Goal: Task Accomplishment & Management: Complete application form

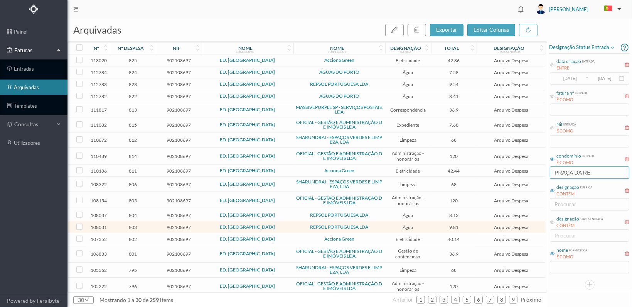
drag, startPoint x: 594, startPoint y: 173, endPoint x: 485, endPoint y: 174, distance: 108.8
click at [484, 174] on div "arquivadas exportar editar colunas nº nº despesa nif nome condomínio nome forne…" at bounding box center [349, 163] width 565 height 288
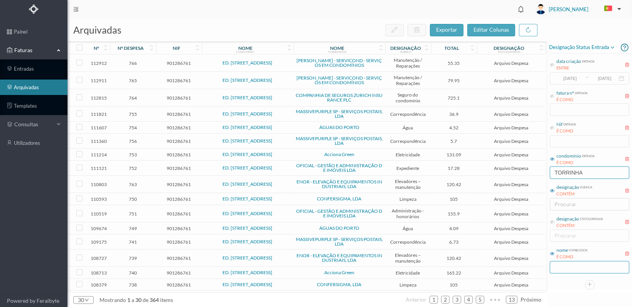
type input "TORRINHA"
click at [561, 267] on input "text" at bounding box center [589, 267] width 79 height 12
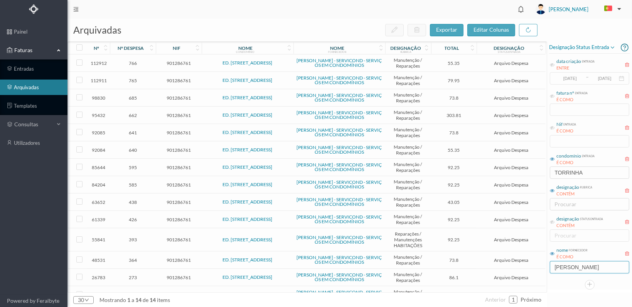
type input "[PERSON_NAME]"
click at [135, 182] on span "585" at bounding box center [133, 185] width 42 height 6
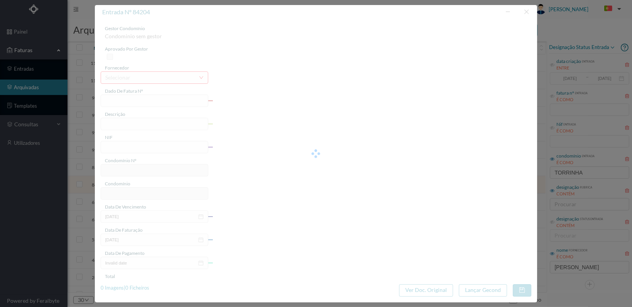
type input "FT FR.2024/1571"
type input "Subs 1 cabo de aço no portão da garagem"
type input "901286761"
type input "[DATE]"
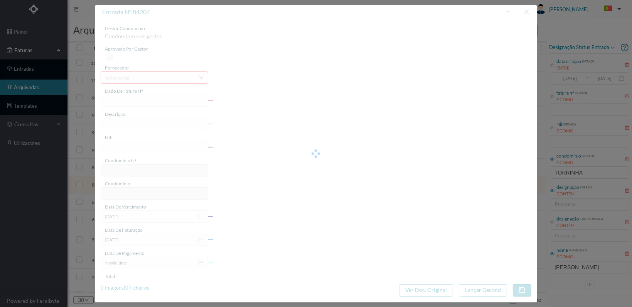
type input "[DATE]"
type input "92.25"
type input "670"
type input "ED. [STREET_ADDRESS]"
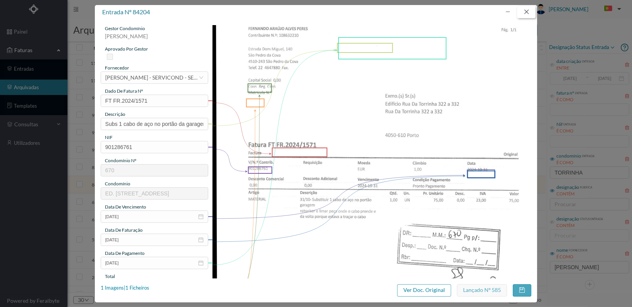
click at [528, 11] on button "button" at bounding box center [526, 12] width 19 height 12
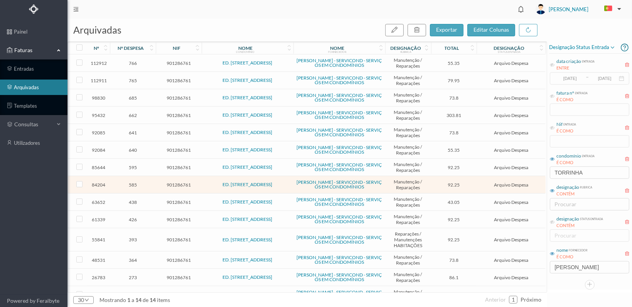
click at [133, 164] on span "595" at bounding box center [133, 167] width 42 height 6
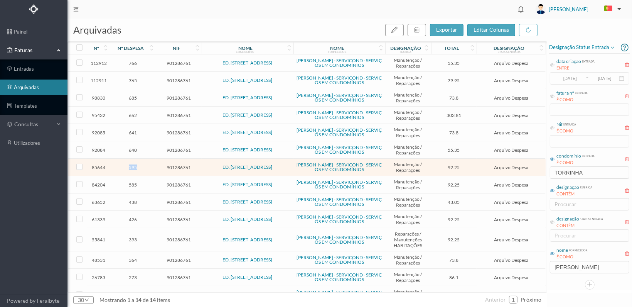
click at [133, 164] on span "595" at bounding box center [133, 167] width 42 height 6
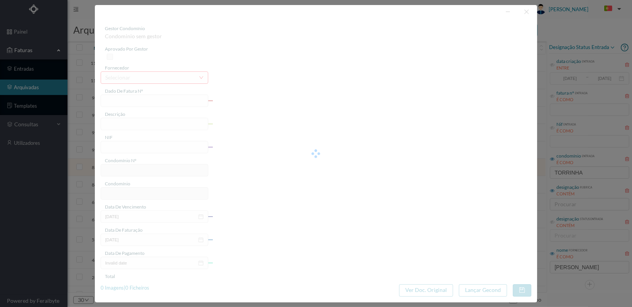
type input "FT FR.2024/1641"
type input "Subs cabo de aço no portão da garagem"
type input "901286761"
type input "[DATE]"
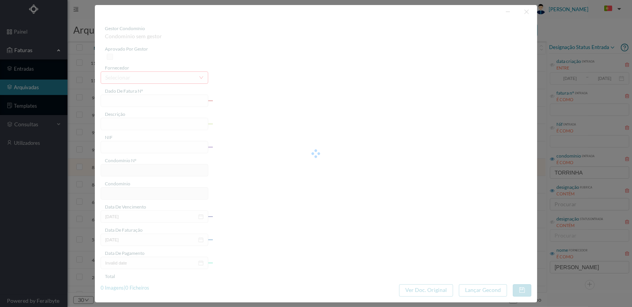
type input "[DATE]"
type input "92.25"
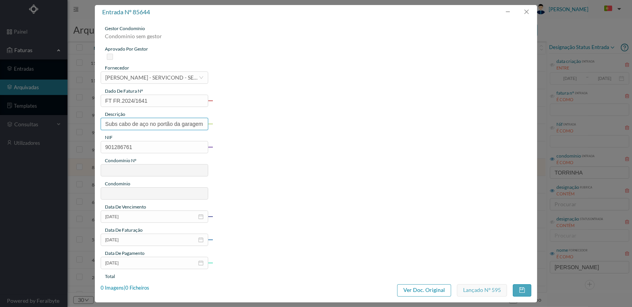
type input "670"
type input "ED. [STREET_ADDRESS]"
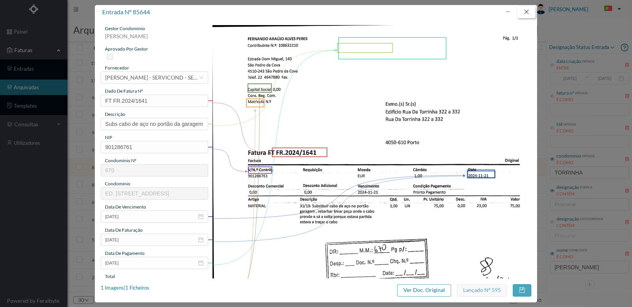
click at [528, 10] on button "button" at bounding box center [526, 12] width 19 height 12
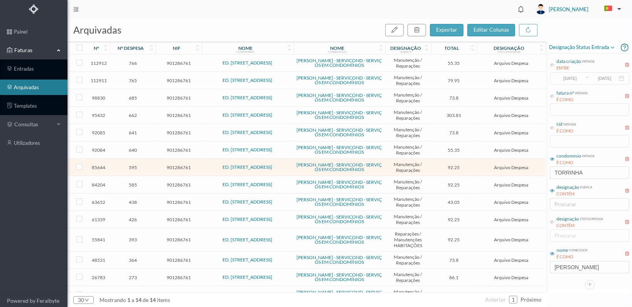
click at [135, 182] on span "585" at bounding box center [133, 185] width 42 height 6
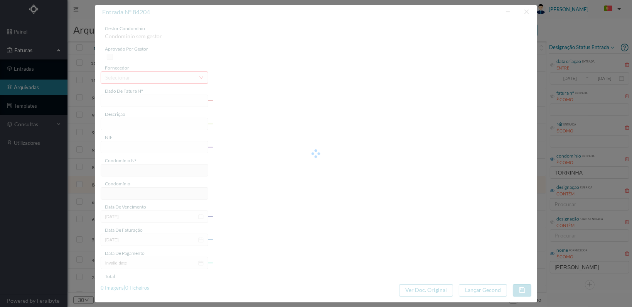
type input "FT FR.2024/1571"
type input "Subs 1 cabo de aço no portão da garagem"
type input "901286761"
type input "[DATE]"
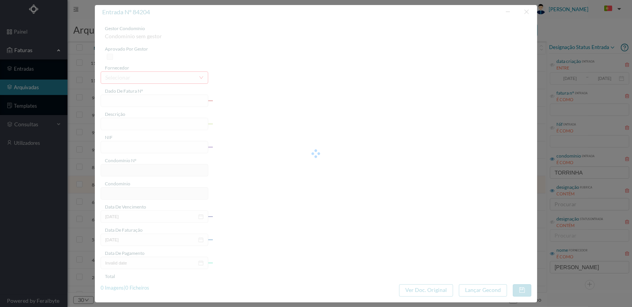
type input "[DATE]"
type input "92.25"
type input "670"
type input "ED. [STREET_ADDRESS]"
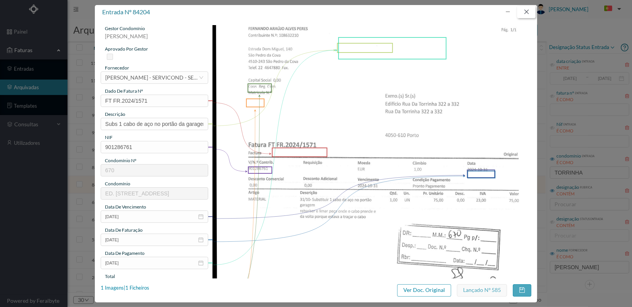
click at [527, 12] on button "button" at bounding box center [526, 12] width 19 height 12
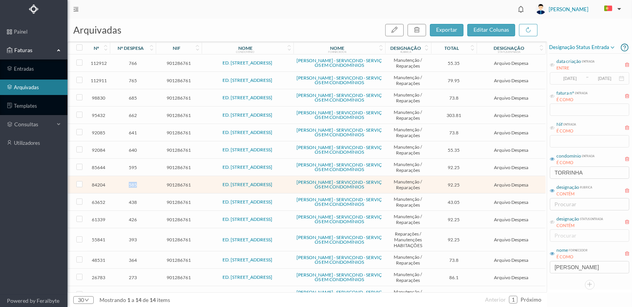
click at [133, 182] on span "585" at bounding box center [133, 185] width 42 height 6
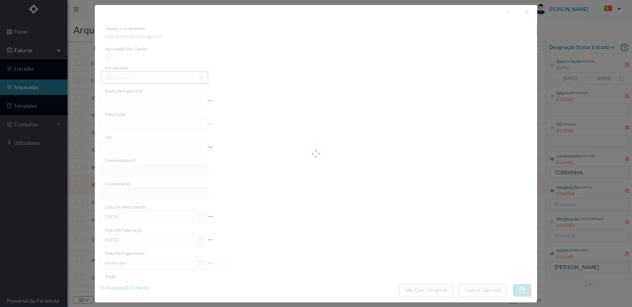
type input "FT FR.2024/1571"
type input "Subs 1 cabo de aço no portão da garagem"
type input "901286761"
type input "[DATE]"
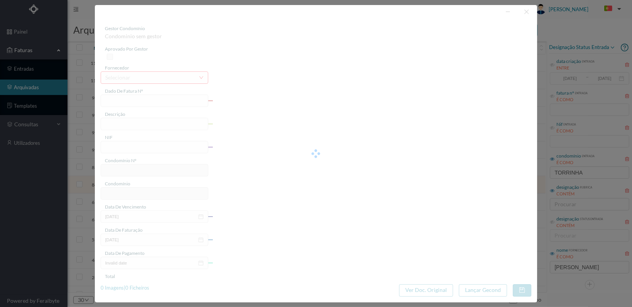
type input "[DATE]"
type input "92.25"
type input "670"
type input "ED. [STREET_ADDRESS]"
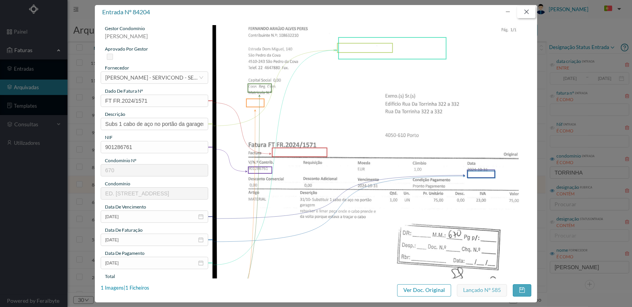
click at [527, 10] on button "button" at bounding box center [526, 12] width 19 height 12
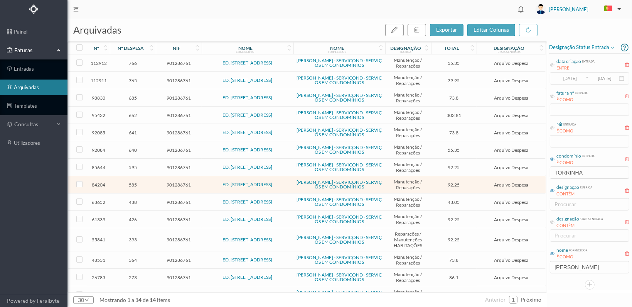
click at [131, 164] on span "595" at bounding box center [133, 167] width 42 height 6
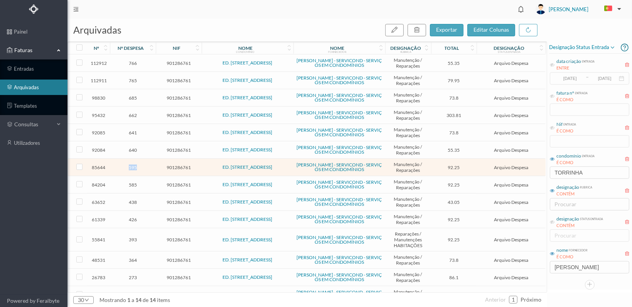
click at [131, 164] on span "595" at bounding box center [133, 167] width 42 height 6
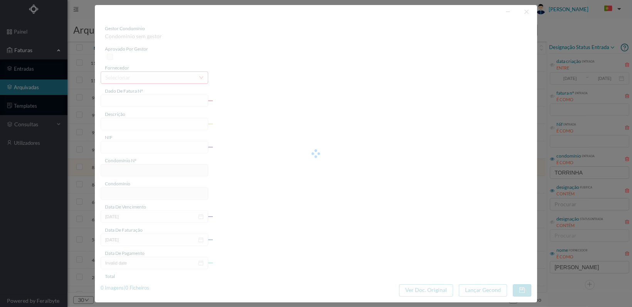
type input "FT FR.2024/1641"
type input "Subs cabo de aço no portão da garagem"
type input "901286761"
type input "[DATE]"
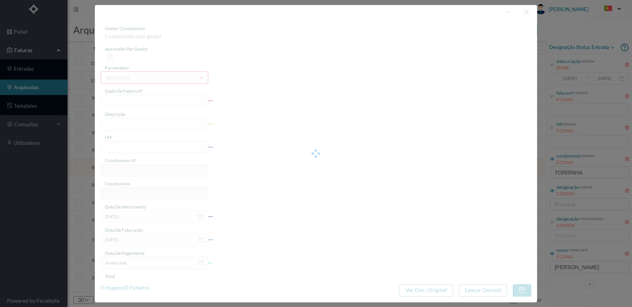
type input "[DATE]"
type input "92.25"
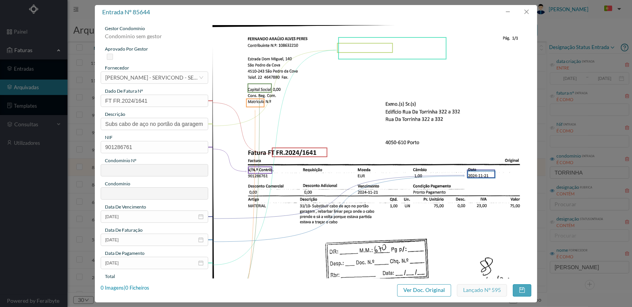
type input "670"
type input "ED. [STREET_ADDRESS]"
click at [528, 12] on button "button" at bounding box center [526, 12] width 19 height 12
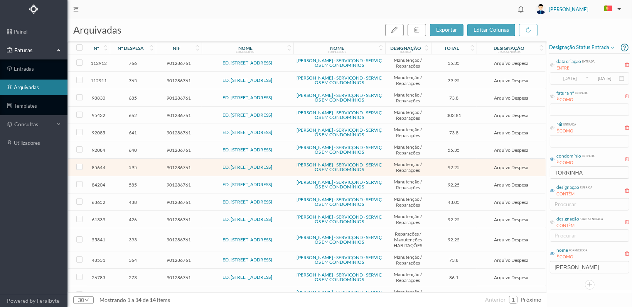
click at [131, 182] on span "585" at bounding box center [133, 185] width 42 height 6
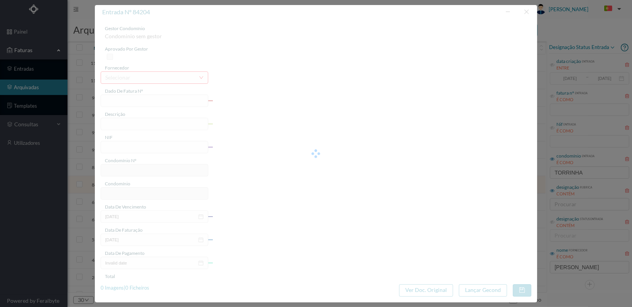
type input "FT FR.2024/1571"
type input "Subs 1 cabo de aço no portão da garagem"
type input "901286761"
type input "[DATE]"
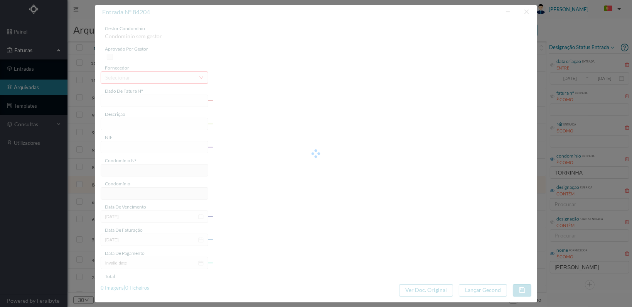
type input "[DATE]"
type input "92.25"
type input "670"
type input "ED. [STREET_ADDRESS]"
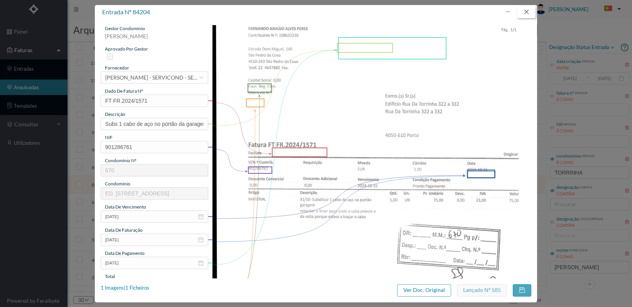
click at [526, 11] on button "button" at bounding box center [526, 12] width 19 height 12
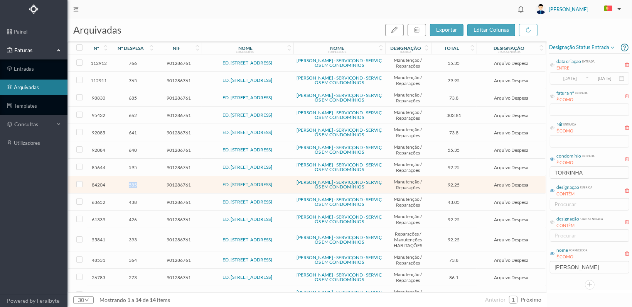
click at [130, 182] on span "585" at bounding box center [133, 185] width 42 height 6
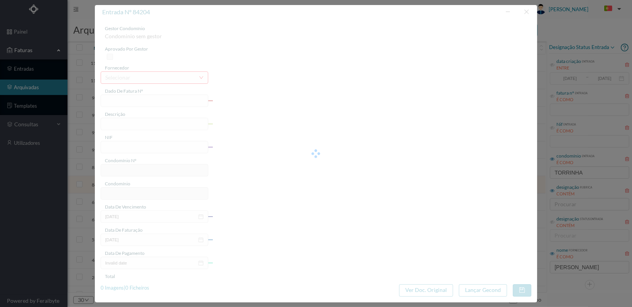
type input "FT FR.2024/1571"
type input "Subs 1 cabo de aço no portão da garagem"
type input "901286761"
type input "[DATE]"
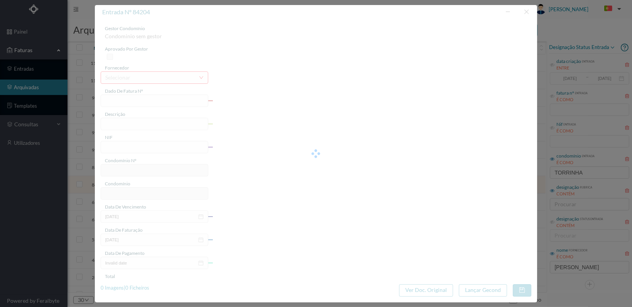
type input "[DATE]"
type input "92.25"
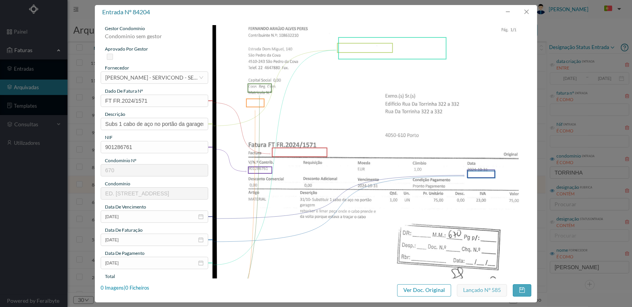
type input "670"
type input "ED. [STREET_ADDRESS]"
click at [524, 10] on button "button" at bounding box center [526, 12] width 19 height 12
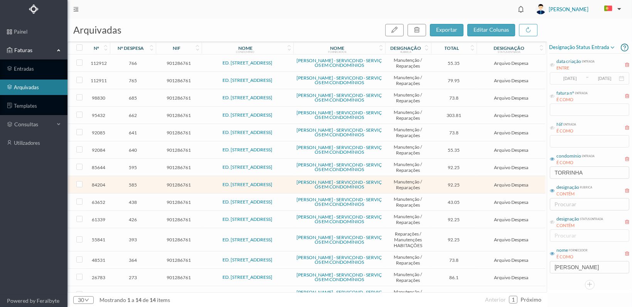
click at [131, 164] on span "595" at bounding box center [133, 167] width 42 height 6
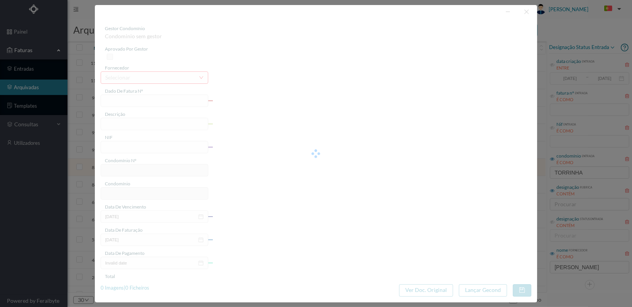
type input "FT FR.2024/1641"
type input "Subs cabo de aço no portão da garagem"
type input "901286761"
type input "[DATE]"
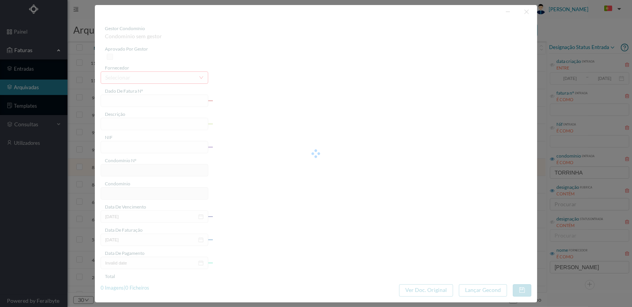
type input "[DATE]"
type input "92.25"
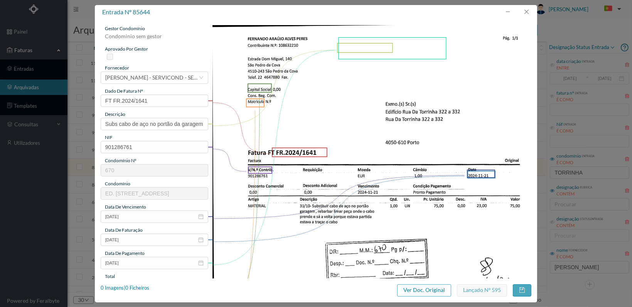
type input "670"
type input "ED. [STREET_ADDRESS]"
click at [529, 9] on button "button" at bounding box center [526, 12] width 19 height 12
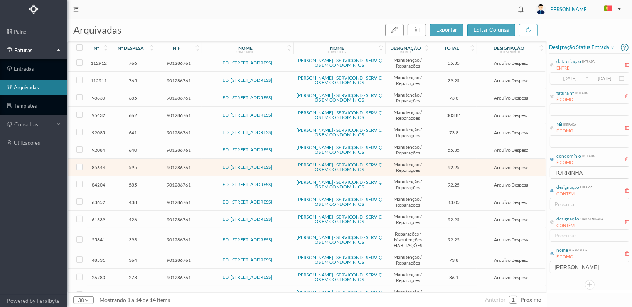
click at [131, 182] on span "585" at bounding box center [133, 185] width 42 height 6
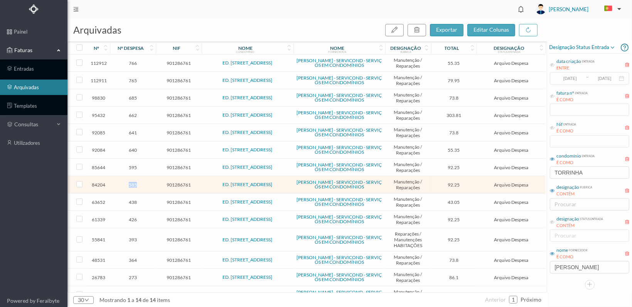
click at [131, 182] on span "585" at bounding box center [133, 185] width 42 height 6
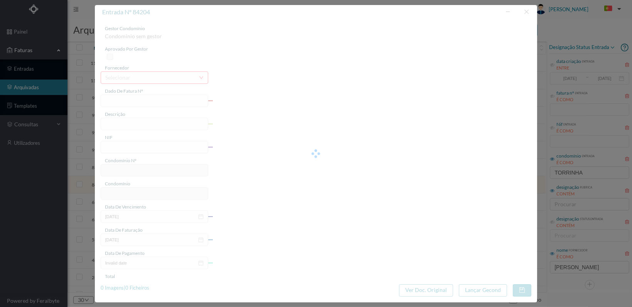
type input "FT FR.2024/1571"
type input "Subs 1 cabo de aço no portão da garagem"
type input "901286761"
type input "[DATE]"
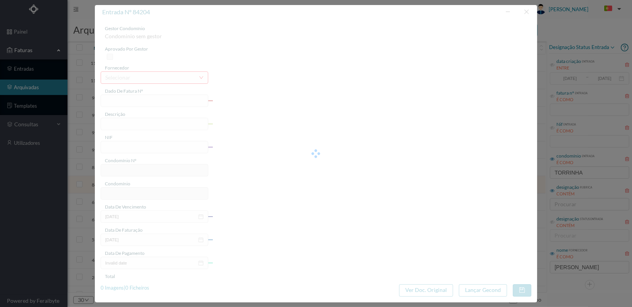
type input "[DATE]"
type input "92.25"
type input "670"
type input "ED. [STREET_ADDRESS]"
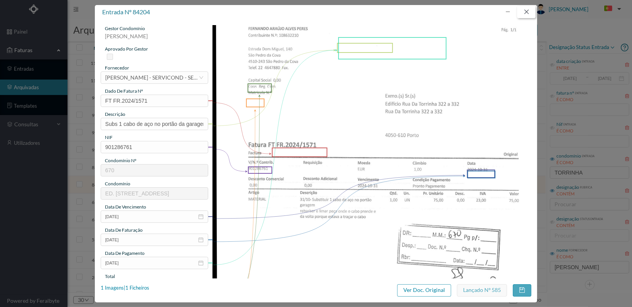
click at [529, 11] on button "button" at bounding box center [526, 12] width 19 height 12
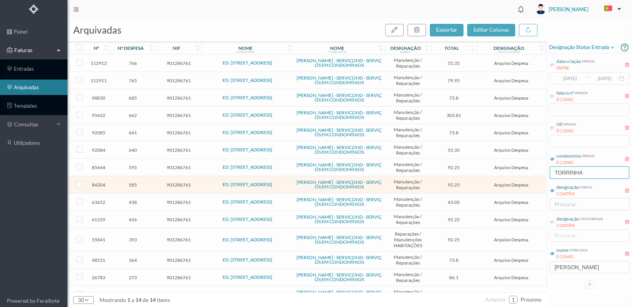
drag, startPoint x: 569, startPoint y: 170, endPoint x: 492, endPoint y: 170, distance: 76.8
click at [492, 170] on div "arquivadas exportar editar colunas nº nº despesa nif nome condomínio nome forne…" at bounding box center [349, 163] width 565 height 288
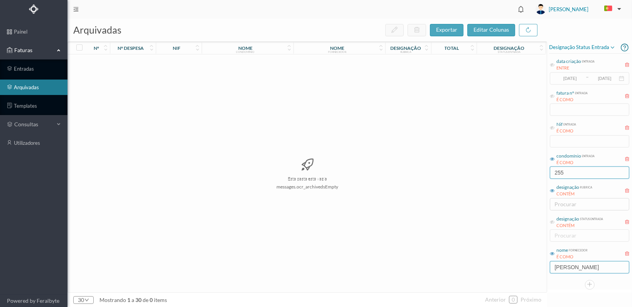
type input "255"
drag, startPoint x: 602, startPoint y: 268, endPoint x: 506, endPoint y: 268, distance: 95.7
click at [506, 268] on div "arquivadas exportar editar colunas nº nº despesa nif nome condomínio nome forne…" at bounding box center [349, 163] width 565 height 288
drag, startPoint x: 552, startPoint y: 169, endPoint x: 535, endPoint y: 169, distance: 17.0
click at [535, 169] on div "arquivadas exportar editar colunas nº nº despesa nif nome condomínio nome forne…" at bounding box center [349, 163] width 565 height 288
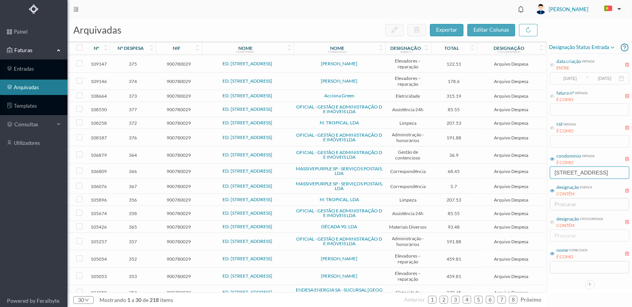
scroll to position [212, 0]
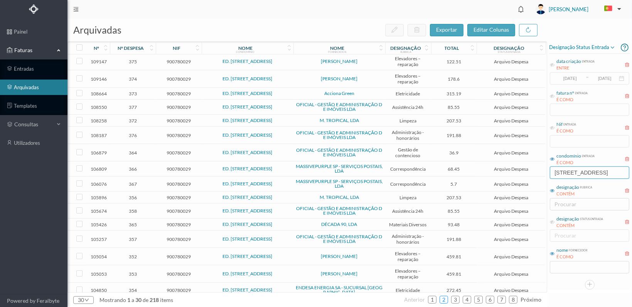
type input "[STREET_ADDRESS]"
click at [447, 297] on link "2" at bounding box center [444, 300] width 8 height 12
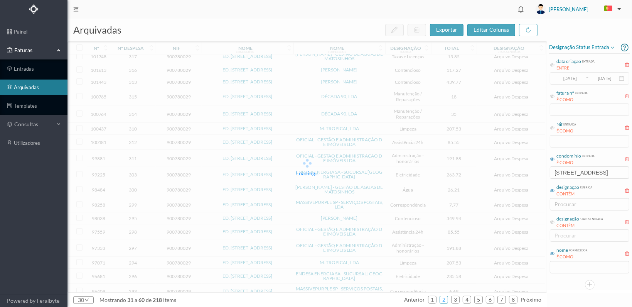
scroll to position [208, 0]
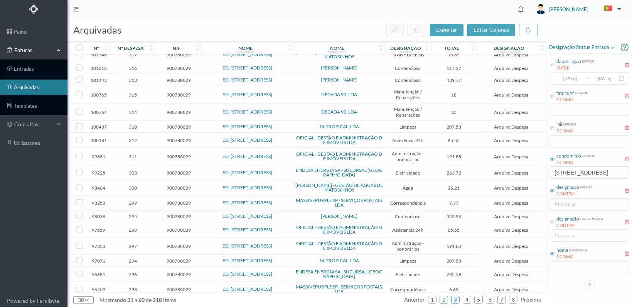
drag, startPoint x: 458, startPoint y: 298, endPoint x: 445, endPoint y: 272, distance: 29.3
click at [457, 298] on link "3" at bounding box center [456, 300] width 8 height 12
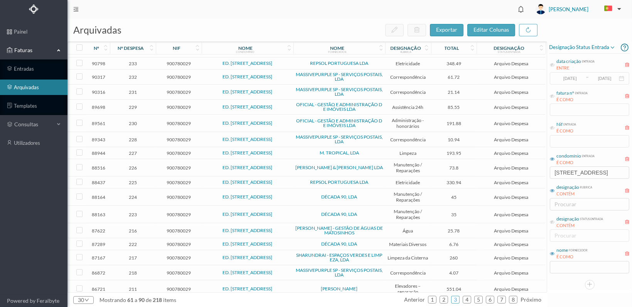
scroll to position [210, 0]
click at [569, 269] on input "text" at bounding box center [589, 267] width 79 height 12
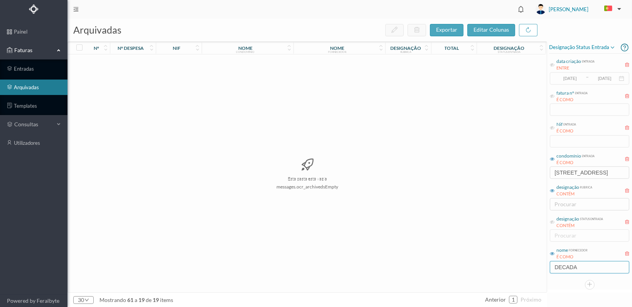
scroll to position [0, 0]
type input "DECADA"
drag, startPoint x: 573, startPoint y: 264, endPoint x: 530, endPoint y: 263, distance: 42.8
click at [530, 263] on div "arquivadas exportar editar colunas nº nº despesa nif nome condomínio nome forne…" at bounding box center [349, 163] width 565 height 288
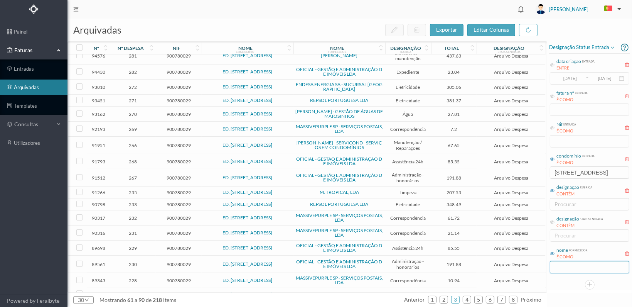
scroll to position [210, 0]
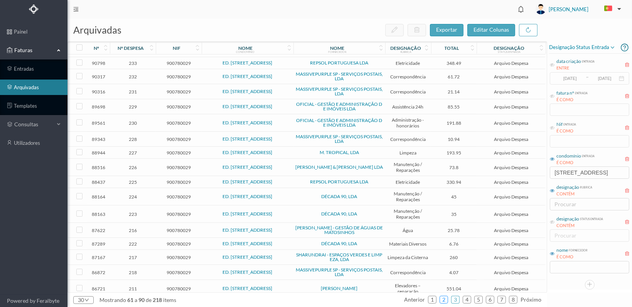
click at [443, 298] on link "2" at bounding box center [444, 300] width 8 height 12
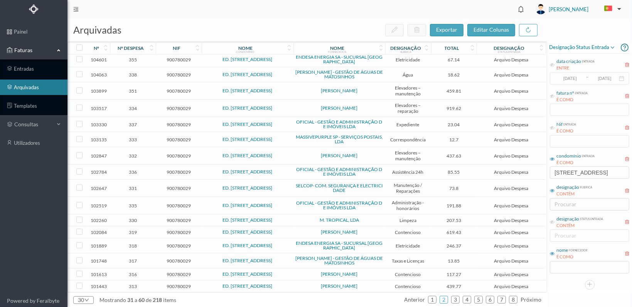
scroll to position [0, 0]
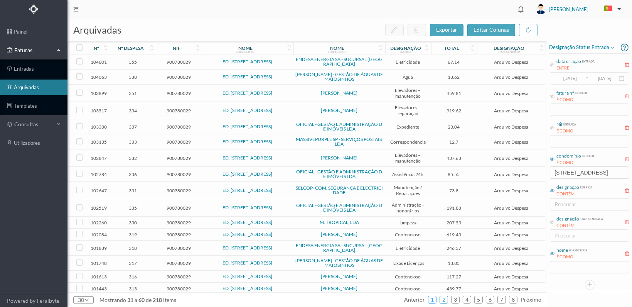
click at [433, 299] on link "1" at bounding box center [433, 300] width 8 height 12
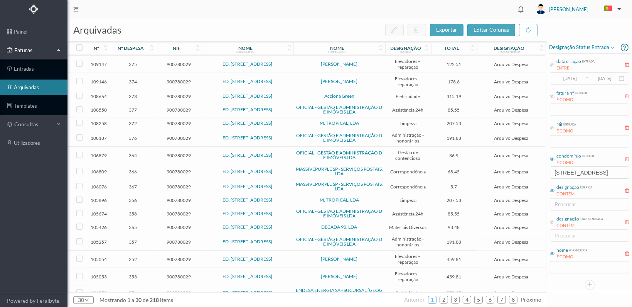
scroll to position [212, 0]
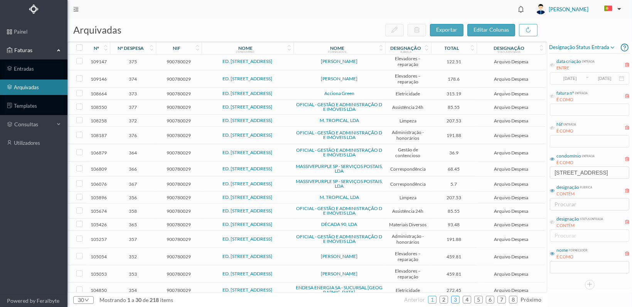
click at [458, 298] on link "3" at bounding box center [456, 300] width 8 height 12
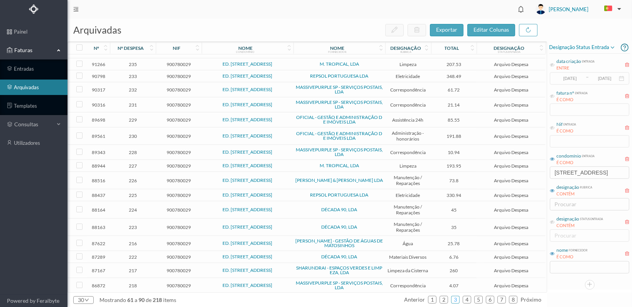
scroll to position [210, 0]
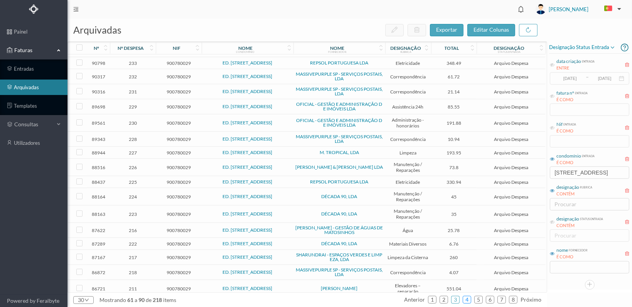
drag, startPoint x: 468, startPoint y: 299, endPoint x: 465, endPoint y: 294, distance: 5.7
click at [467, 298] on link "4" at bounding box center [467, 300] width 8 height 12
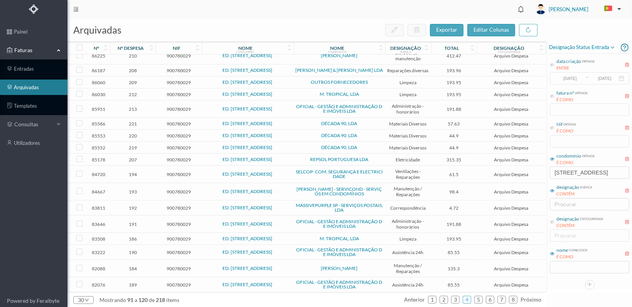
scroll to position [0, 0]
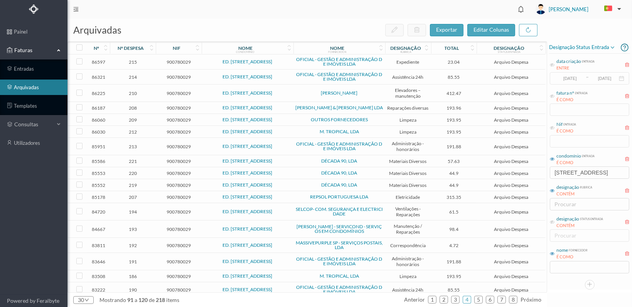
click at [130, 171] on span "220" at bounding box center [133, 173] width 42 height 6
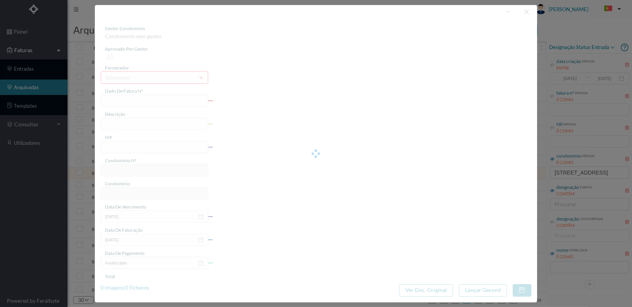
type input "FT 2024A1/1348"
type input "Material eléctrico"
type input "900780029"
type input "[DATE]"
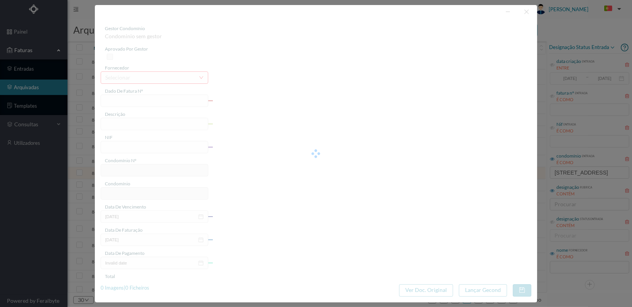
type input "[DATE]"
type input "44.90"
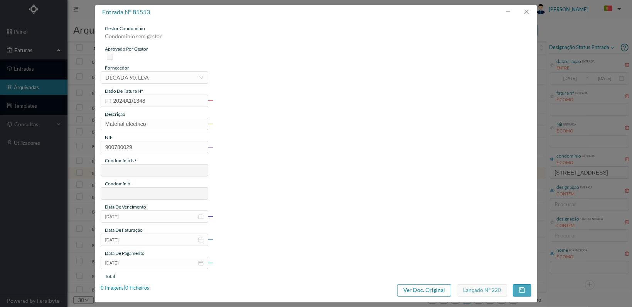
type input "676"
type input "ED. [STREET_ADDRESS]"
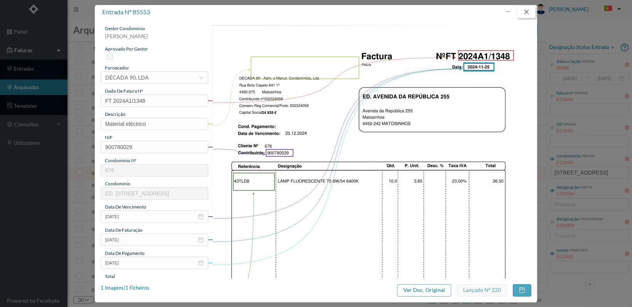
click at [529, 10] on button "button" at bounding box center [526, 12] width 19 height 12
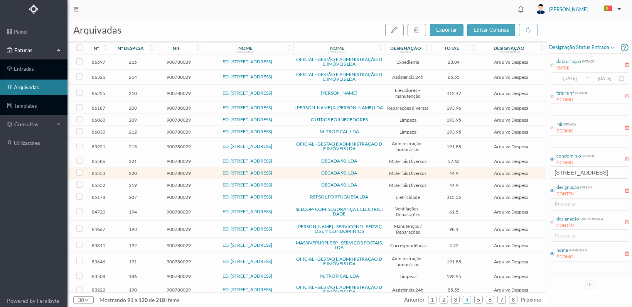
click at [133, 182] on span "219" at bounding box center [133, 185] width 42 height 6
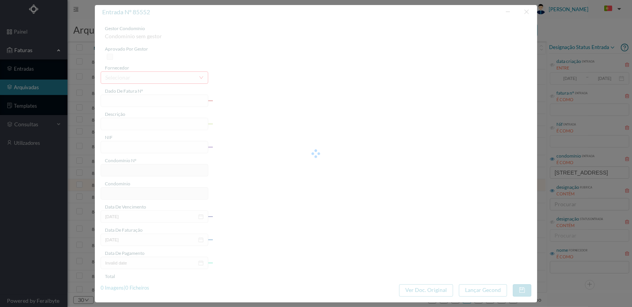
type input "FT 2024A1/1347"
type input "Material eléctrico"
type input "900780029"
type input "[DATE]"
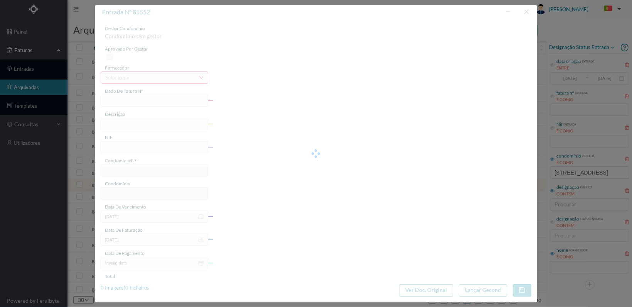
type input "[DATE]"
type input "44.90"
type input "676"
type input "ED. [STREET_ADDRESS]"
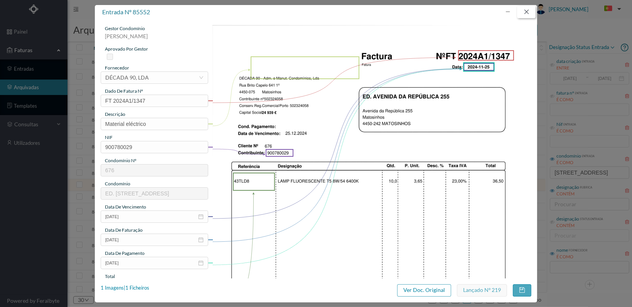
click at [527, 12] on button "button" at bounding box center [526, 12] width 19 height 12
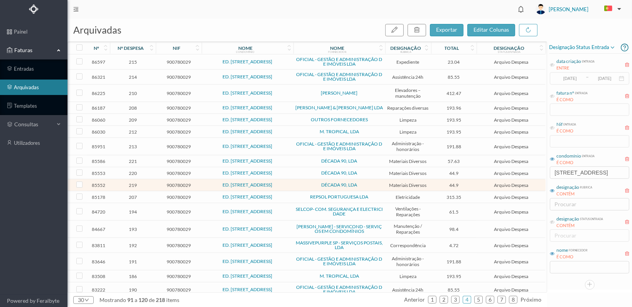
click at [131, 172] on span "220" at bounding box center [133, 173] width 42 height 6
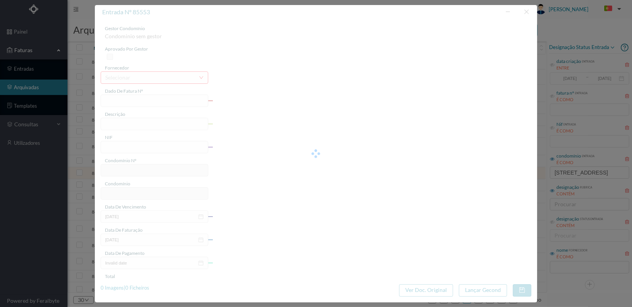
type input "FT 2024A1/1348"
type input "Material eléctrico"
type input "900780029"
type input "[DATE]"
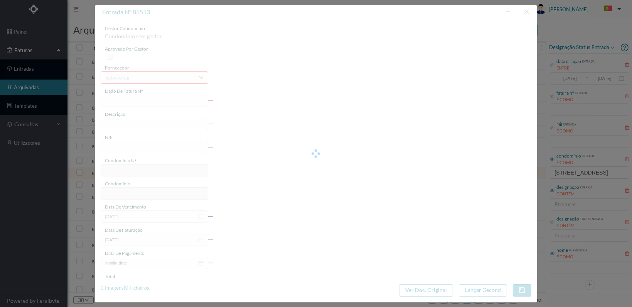
type input "[DATE]"
type input "44.90"
type input "676"
type input "ED. [STREET_ADDRESS]"
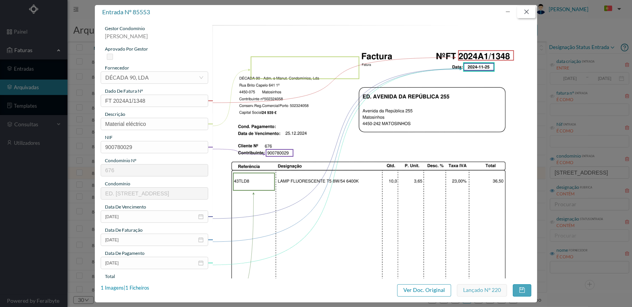
drag, startPoint x: 528, startPoint y: 8, endPoint x: 511, endPoint y: 61, distance: 55.0
click at [528, 9] on button "button" at bounding box center [526, 12] width 19 height 12
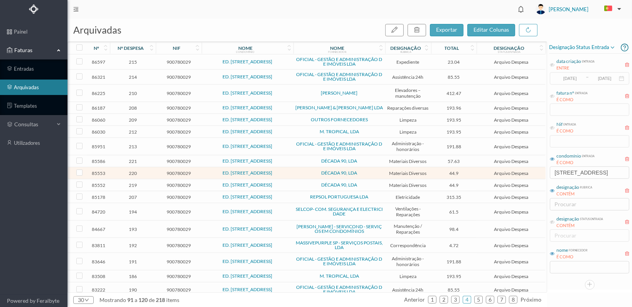
click at [130, 182] on span "219" at bounding box center [133, 185] width 42 height 6
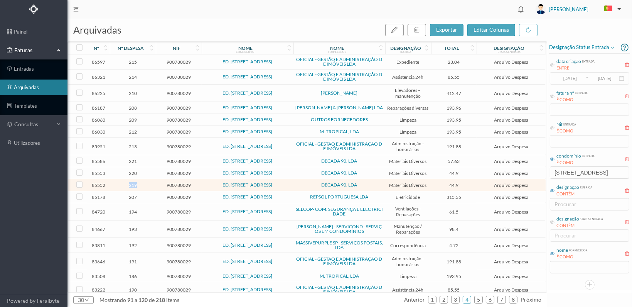
click at [130, 182] on span "219" at bounding box center [133, 185] width 42 height 6
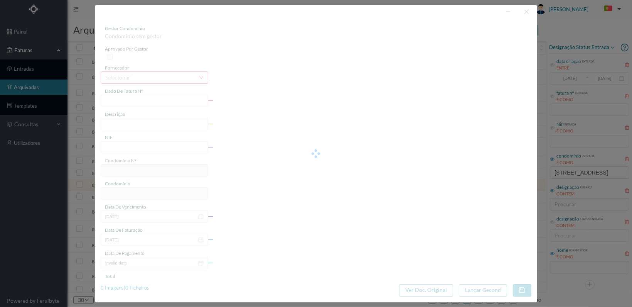
type input "FT 2024A1/1347"
type input "Material eléctrico"
type input "900780029"
type input "[DATE]"
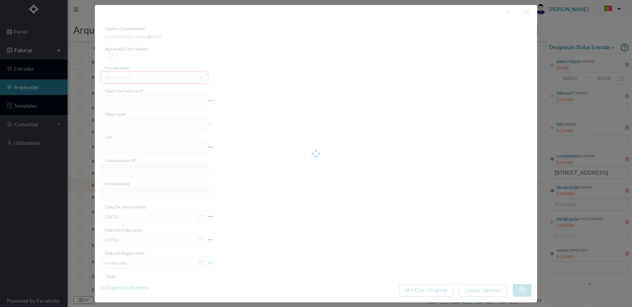
type input "[DATE]"
type input "44.90"
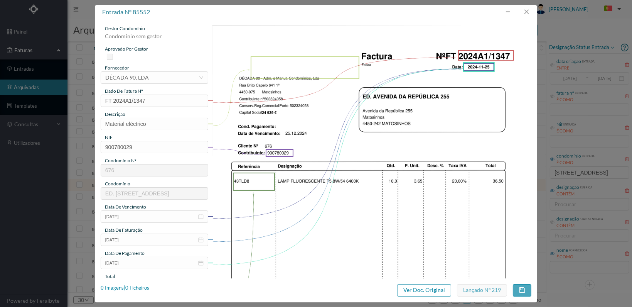
type input "676"
type input "ED. [STREET_ADDRESS]"
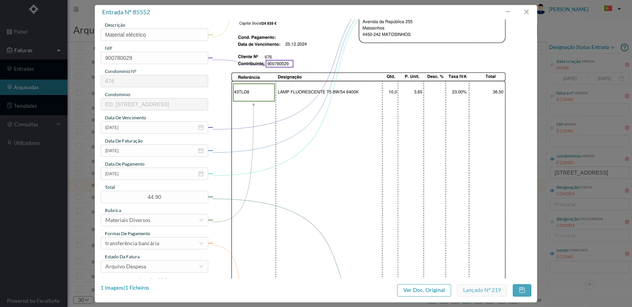
scroll to position [201, 0]
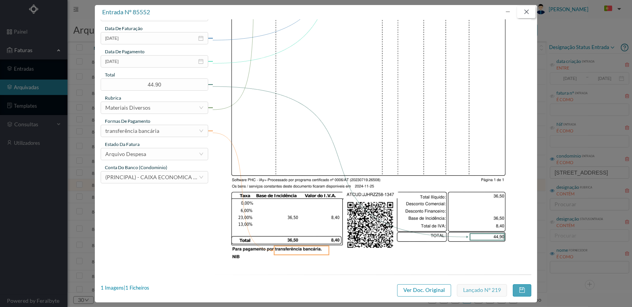
click at [528, 11] on button "button" at bounding box center [526, 12] width 19 height 12
